Goal: Task Accomplishment & Management: Use online tool/utility

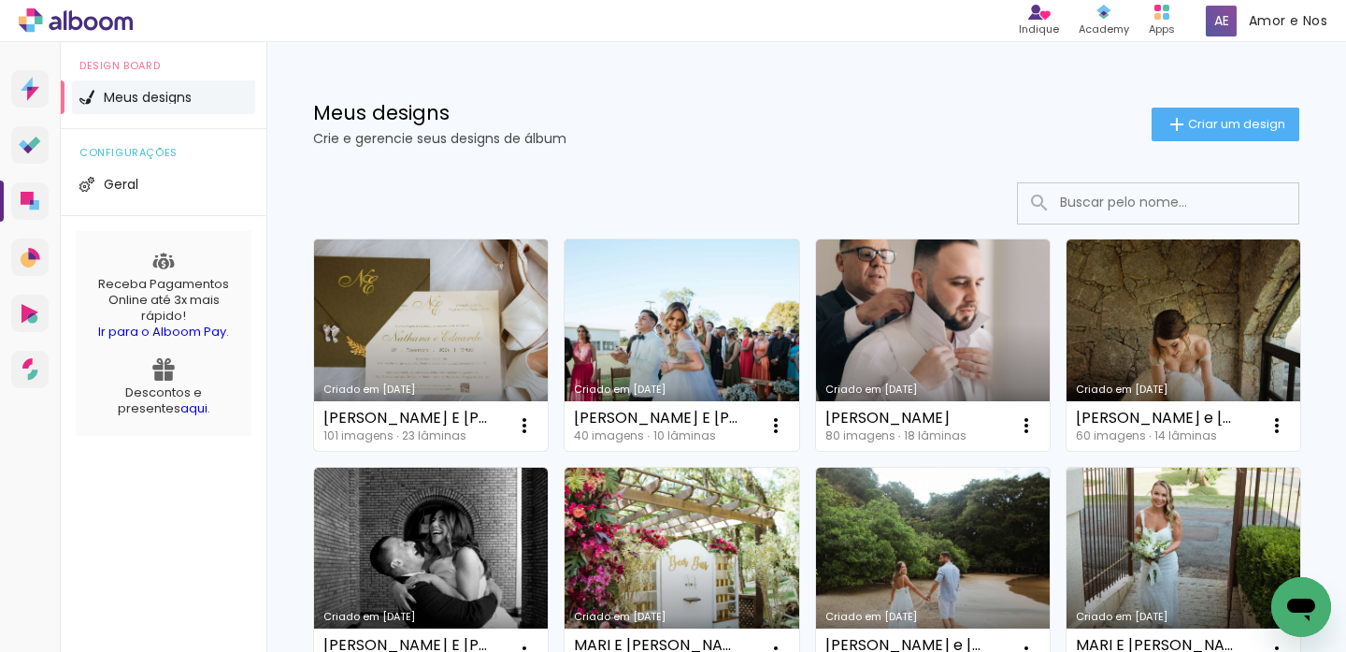
click at [456, 305] on link "Criado em [DATE]" at bounding box center [431, 344] width 234 height 211
